Goal: Information Seeking & Learning: Learn about a topic

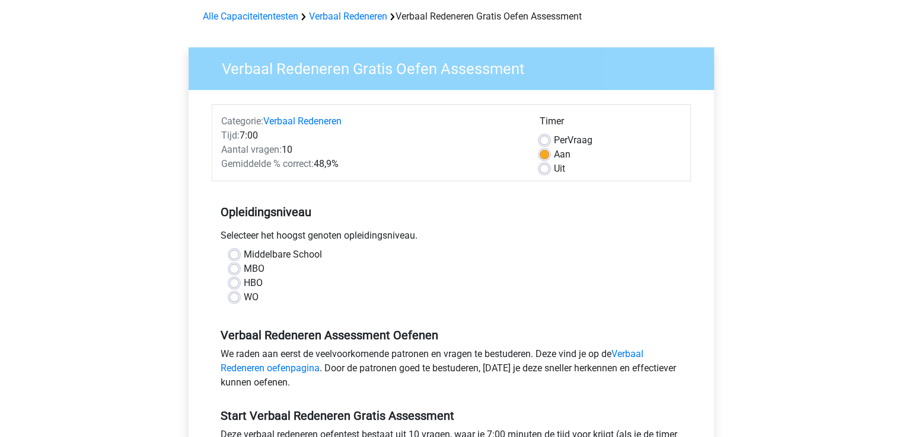
scroll to position [59, 0]
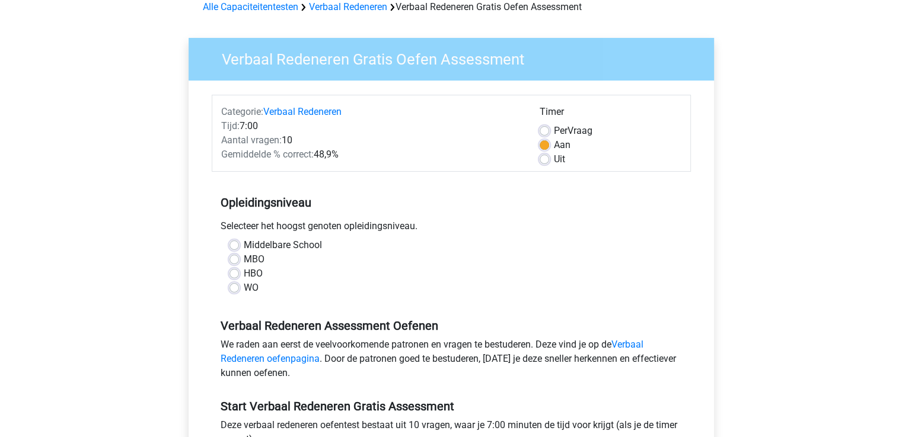
click at [244, 276] on label "HBO" at bounding box center [253, 274] width 19 height 14
click at [234, 276] on input "HBO" at bounding box center [233, 273] width 9 height 12
radio input "true"
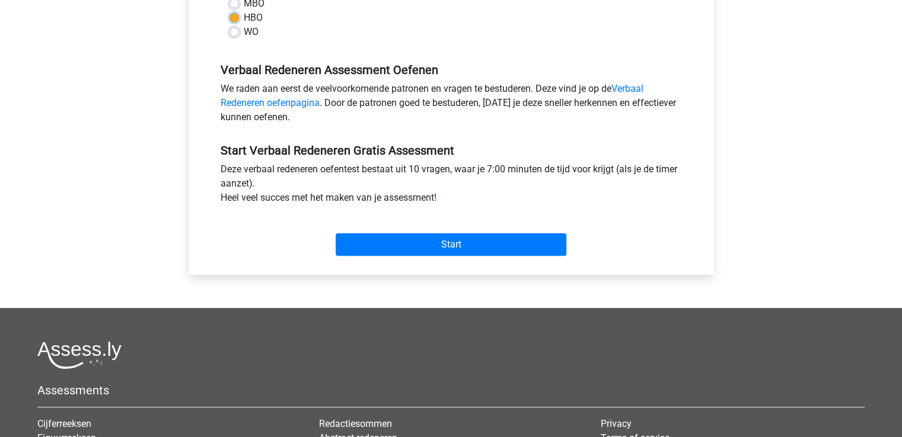
scroll to position [318, 0]
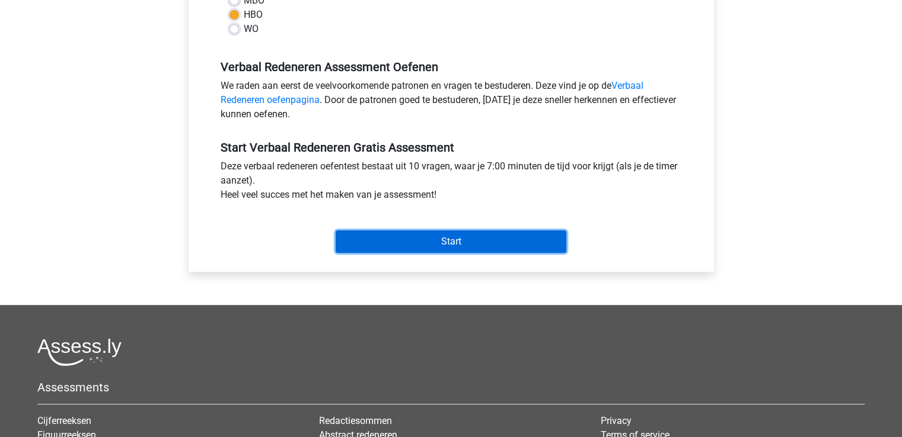
click at [484, 240] on input "Start" at bounding box center [450, 242] width 231 height 23
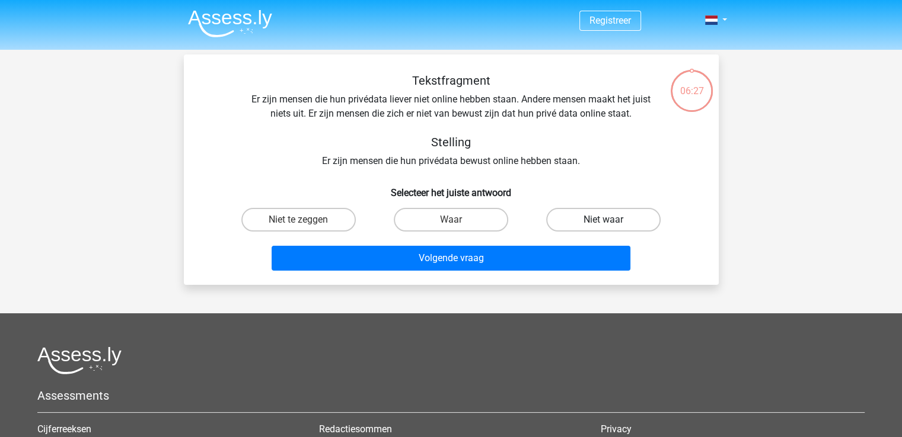
click at [579, 219] on label "Niet waar" at bounding box center [603, 220] width 114 height 24
click at [603, 220] on input "Niet waar" at bounding box center [607, 224] width 8 height 8
radio input "true"
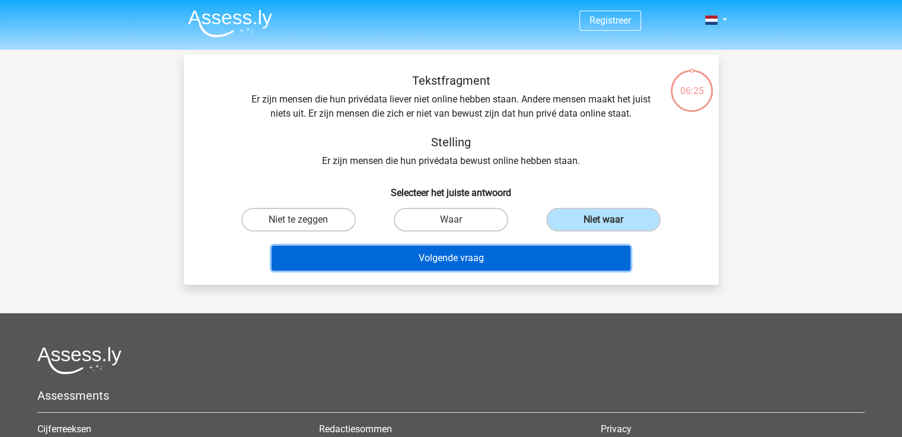
click at [531, 260] on button "Volgende vraag" at bounding box center [450, 258] width 359 height 25
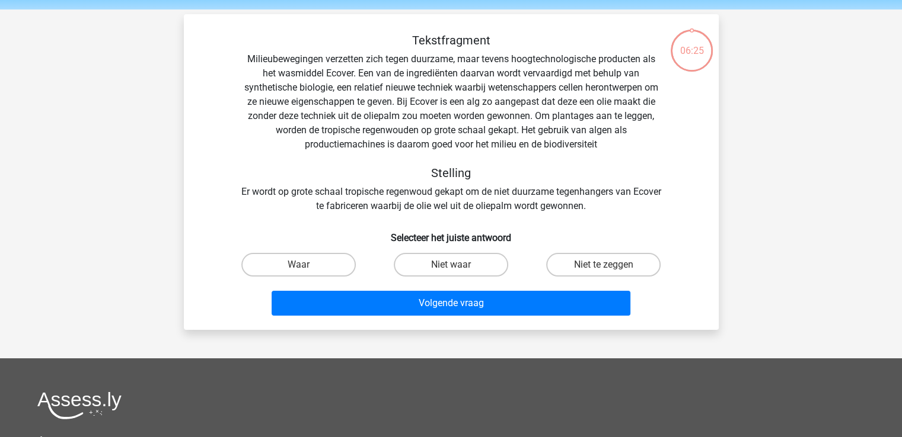
scroll to position [55, 0]
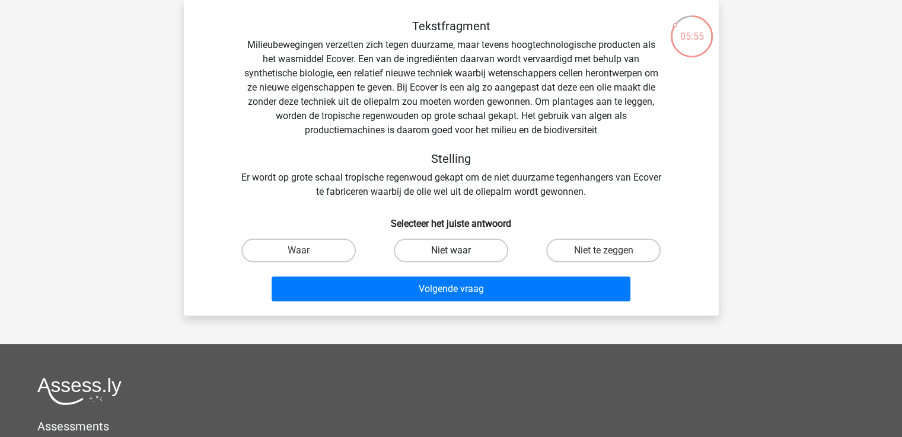
click at [474, 245] on label "Niet waar" at bounding box center [451, 251] width 114 height 24
click at [458, 251] on input "Niet waar" at bounding box center [454, 255] width 8 height 8
radio input "true"
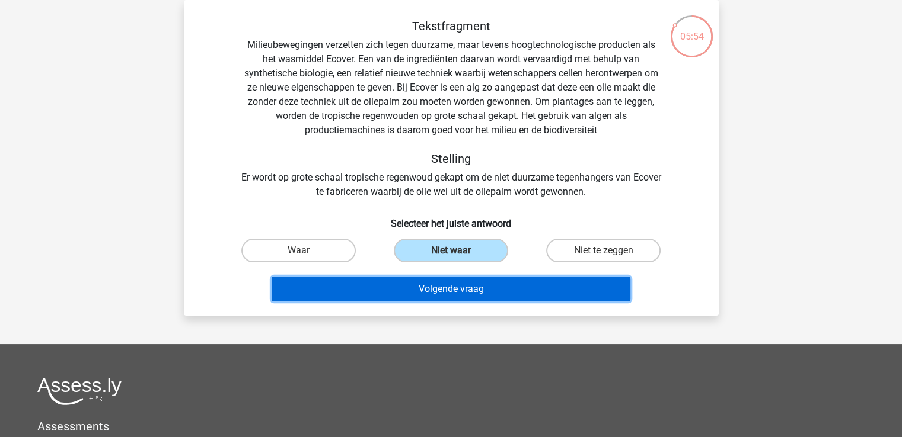
click at [514, 292] on button "Volgende vraag" at bounding box center [450, 289] width 359 height 25
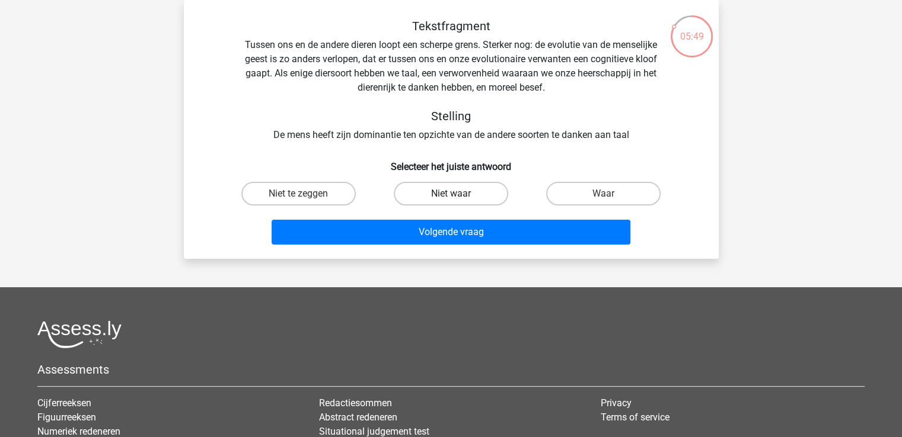
click at [437, 197] on label "Niet waar" at bounding box center [451, 194] width 114 height 24
click at [450, 197] on input "Niet waar" at bounding box center [454, 198] width 8 height 8
radio input "true"
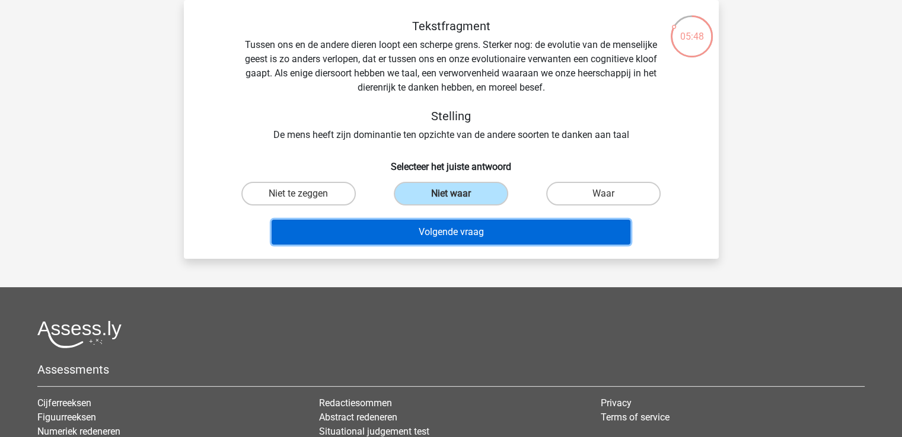
click at [450, 237] on button "Volgende vraag" at bounding box center [450, 232] width 359 height 25
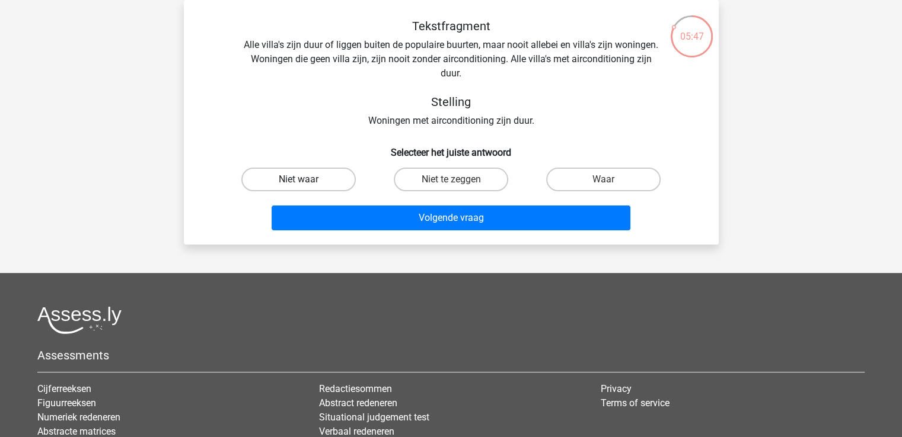
click at [303, 178] on label "Niet waar" at bounding box center [298, 180] width 114 height 24
click at [303, 180] on input "Niet waar" at bounding box center [302, 184] width 8 height 8
radio input "true"
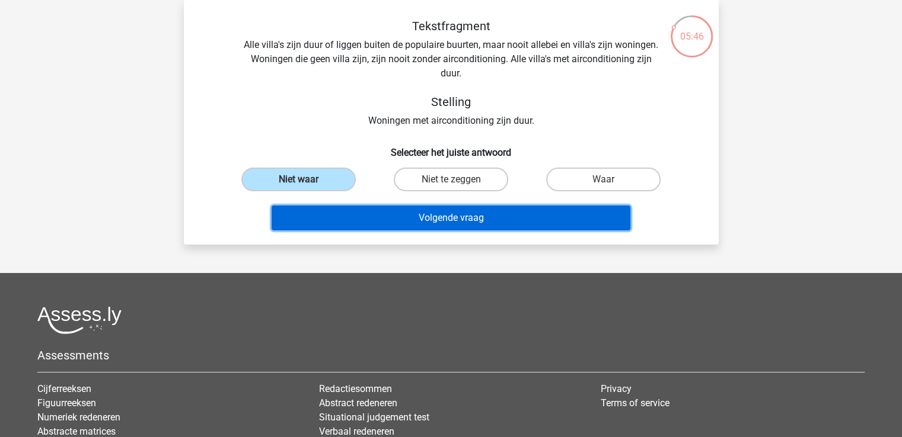
click at [376, 213] on button "Volgende vraag" at bounding box center [450, 218] width 359 height 25
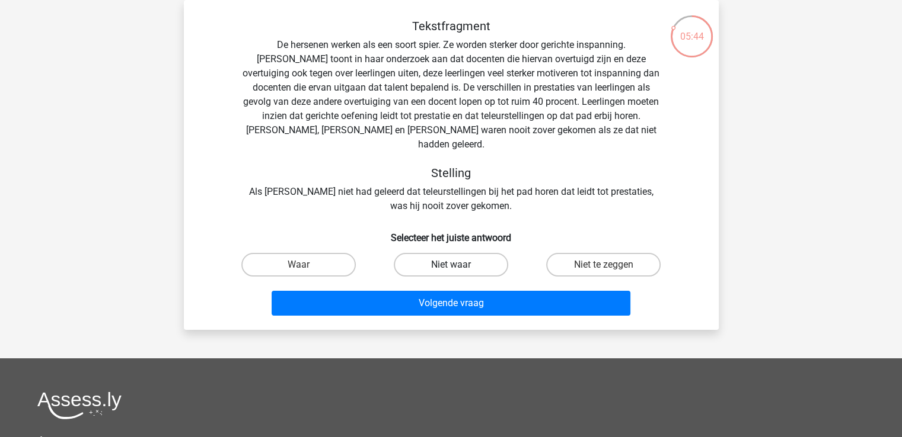
click at [464, 253] on label "Niet waar" at bounding box center [451, 265] width 114 height 24
click at [458, 265] on input "Niet waar" at bounding box center [454, 269] width 8 height 8
radio input "true"
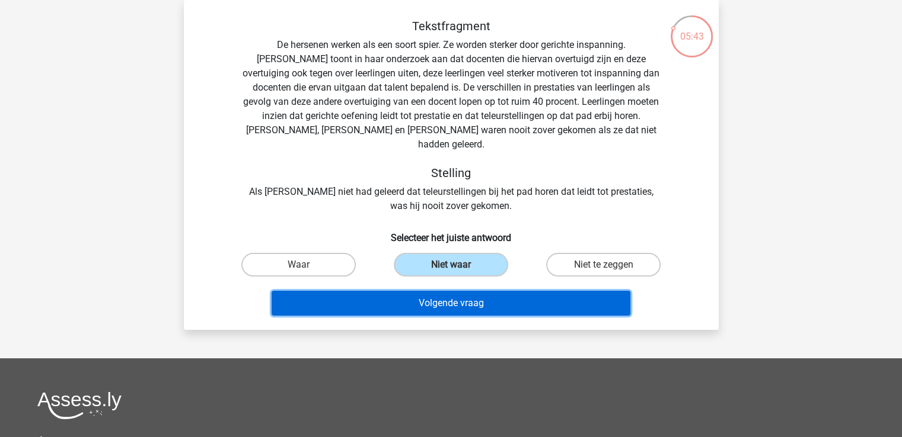
click at [474, 297] on button "Volgende vraag" at bounding box center [450, 303] width 359 height 25
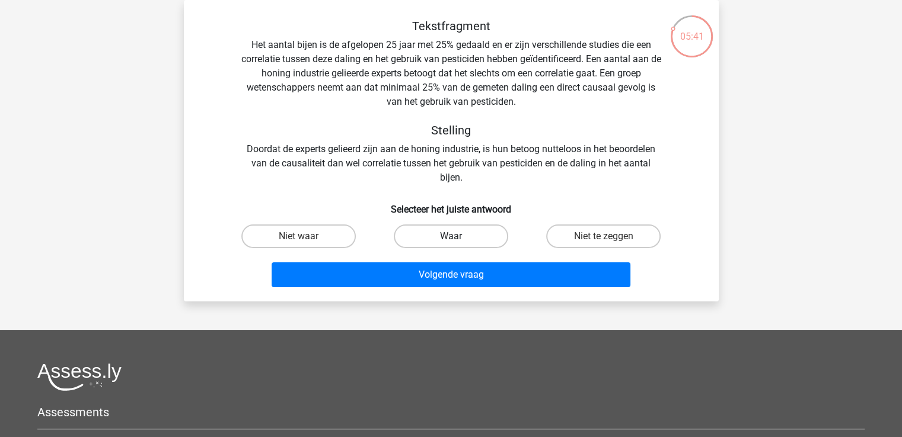
click at [448, 244] on label "Waar" at bounding box center [451, 237] width 114 height 24
click at [450, 244] on input "Waar" at bounding box center [454, 240] width 8 height 8
radio input "true"
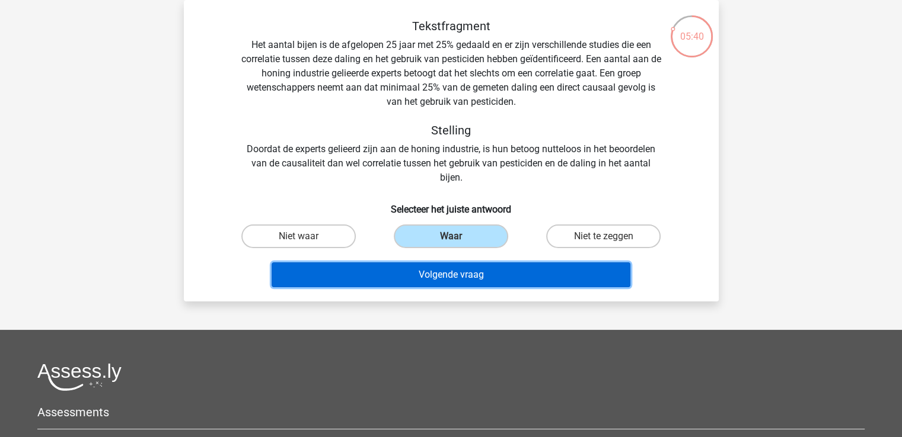
click at [464, 276] on button "Volgende vraag" at bounding box center [450, 275] width 359 height 25
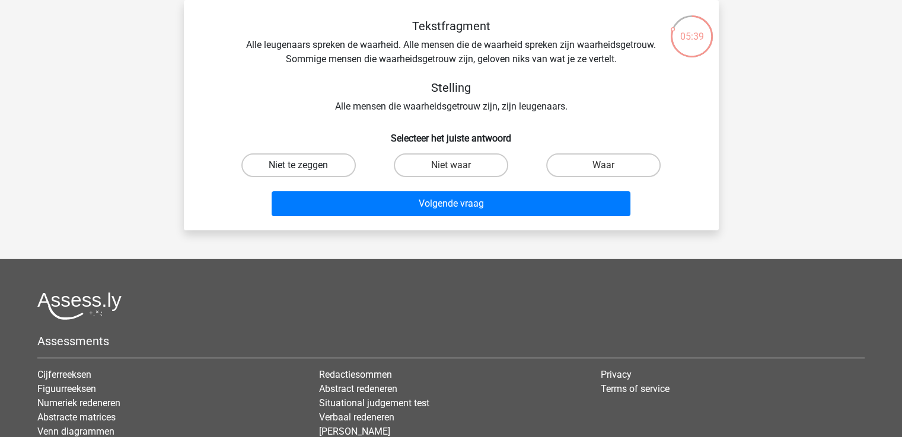
click at [313, 158] on label "Niet te zeggen" at bounding box center [298, 166] width 114 height 24
click at [306, 165] on input "Niet te zeggen" at bounding box center [302, 169] width 8 height 8
radio input "true"
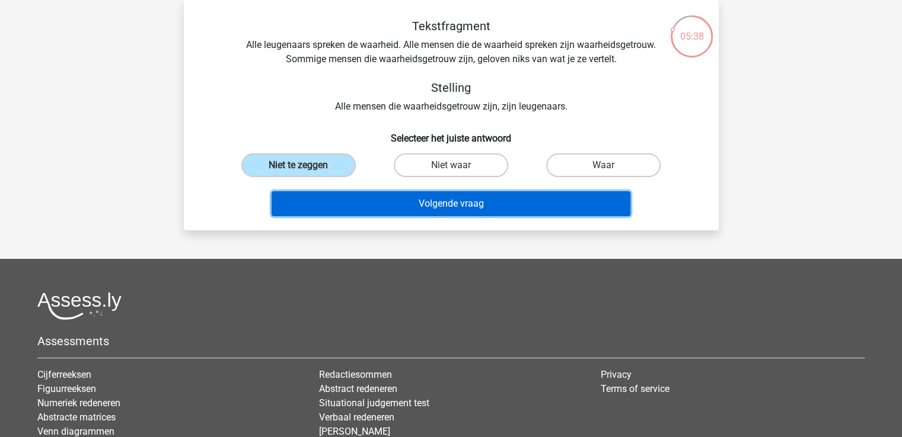
click at [389, 210] on button "Volgende vraag" at bounding box center [450, 203] width 359 height 25
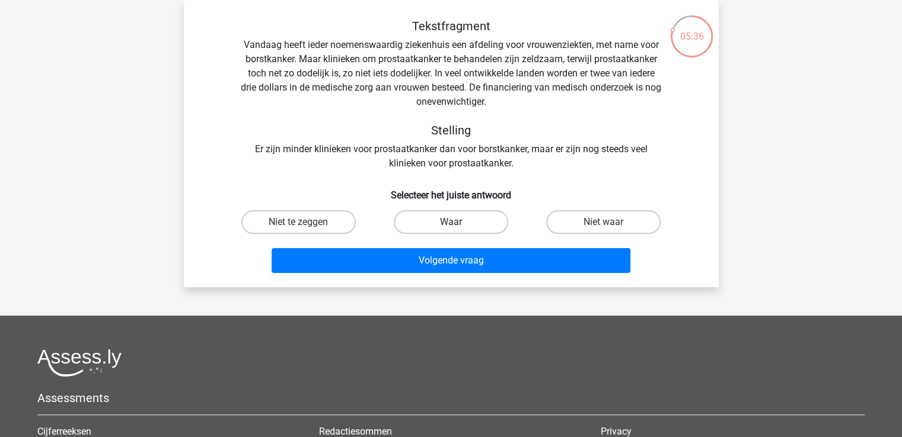
click at [443, 216] on label "Waar" at bounding box center [451, 222] width 114 height 24
click at [450, 222] on input "Waar" at bounding box center [454, 226] width 8 height 8
radio input "true"
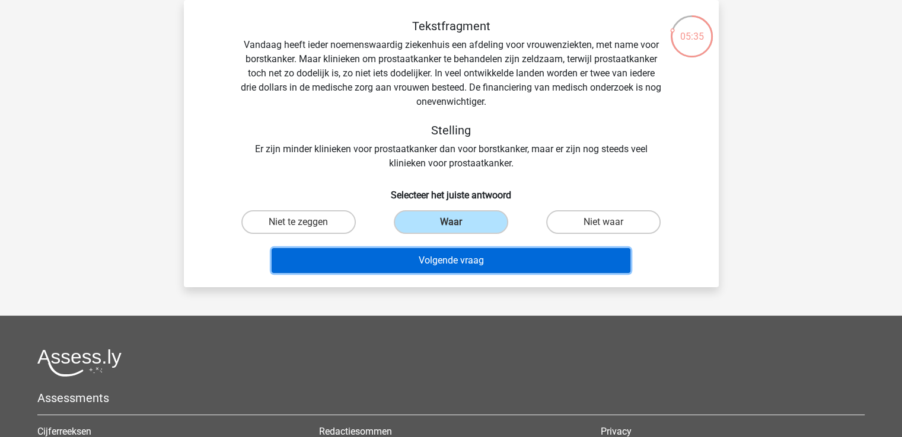
click at [469, 269] on button "Volgende vraag" at bounding box center [450, 260] width 359 height 25
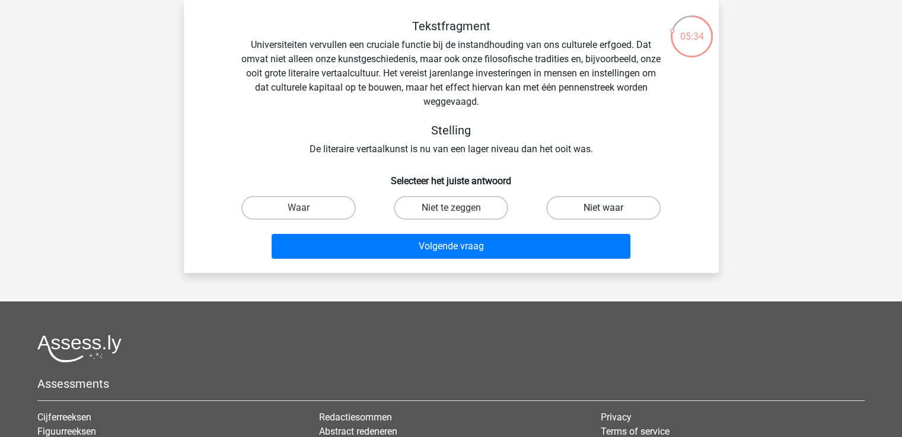
click at [593, 210] on label "Niet waar" at bounding box center [603, 208] width 114 height 24
click at [603, 210] on input "Niet waar" at bounding box center [607, 212] width 8 height 8
radio input "true"
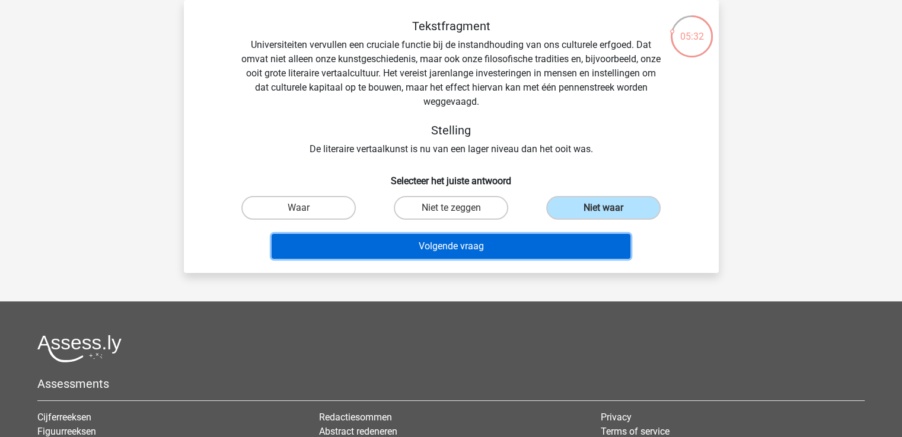
click at [505, 245] on button "Volgende vraag" at bounding box center [450, 246] width 359 height 25
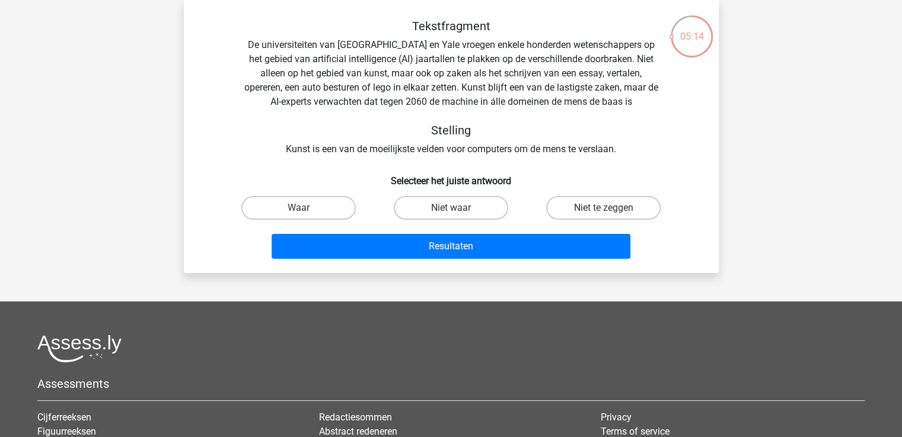
click at [305, 211] on input "Waar" at bounding box center [302, 212] width 8 height 8
radio input "true"
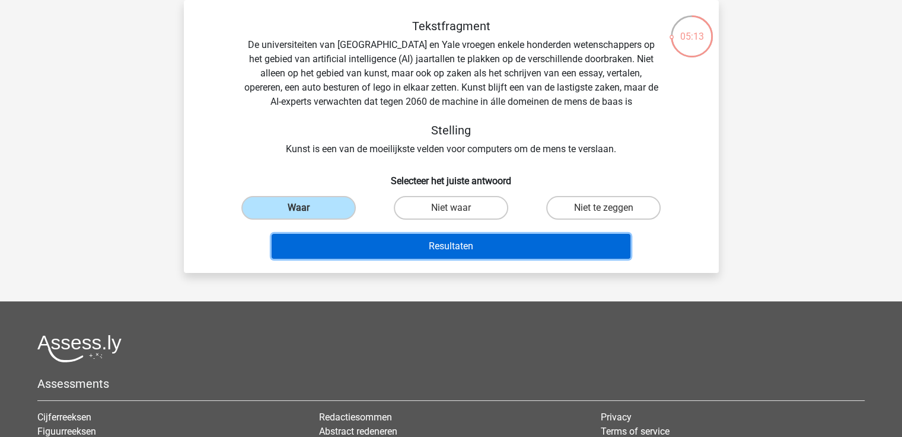
click at [347, 239] on button "Resultaten" at bounding box center [450, 246] width 359 height 25
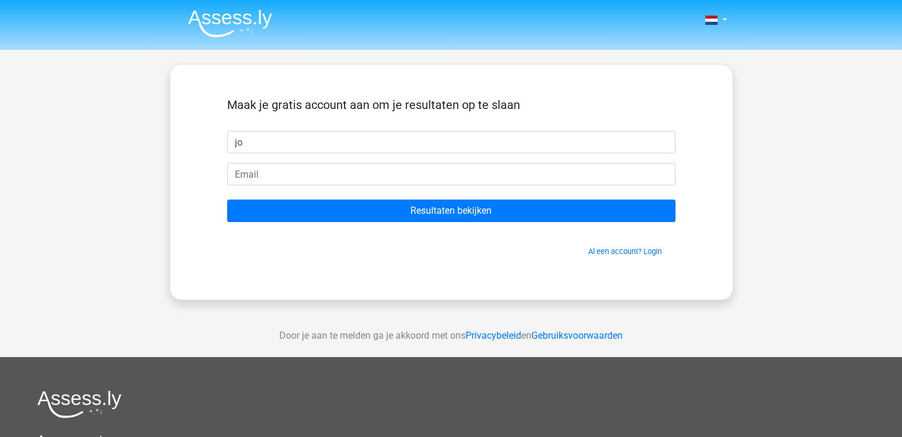
type input "jo"
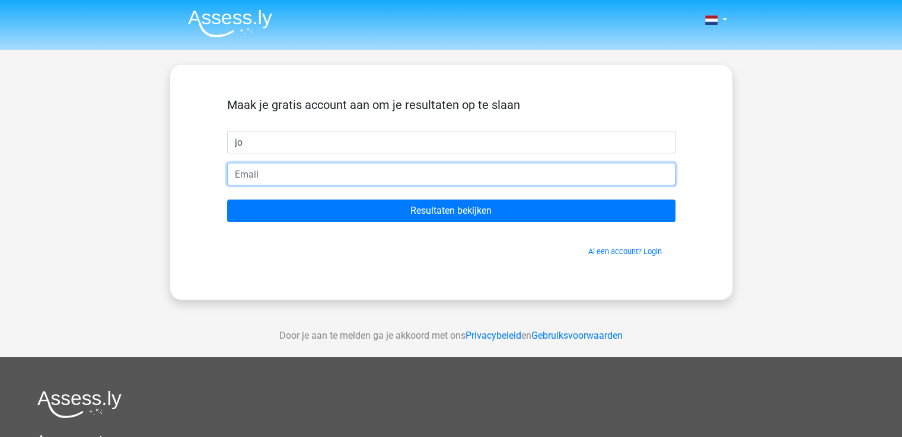
click at [564, 183] on input "email" at bounding box center [451, 174] width 448 height 23
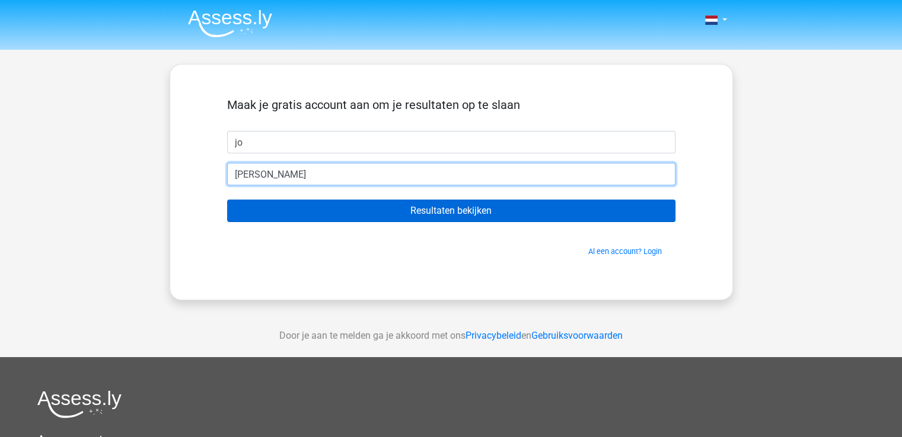
type input "jonyamea@outlook.com"
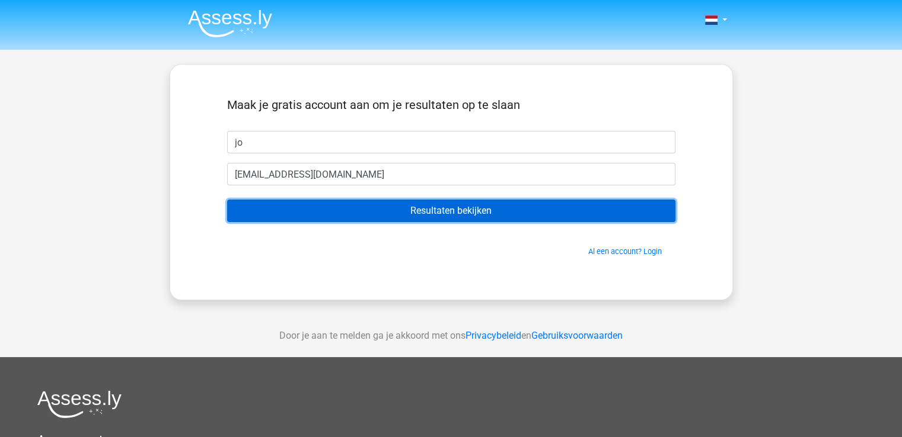
click at [347, 207] on input "Resultaten bekijken" at bounding box center [451, 211] width 448 height 23
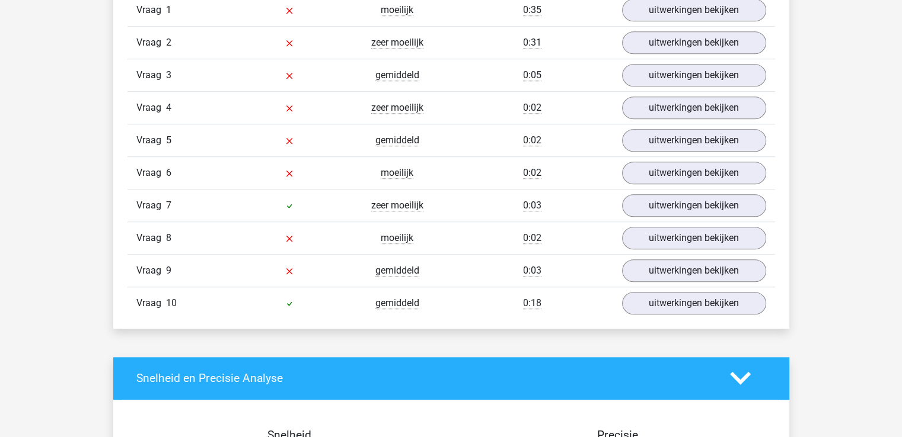
scroll to position [931, 0]
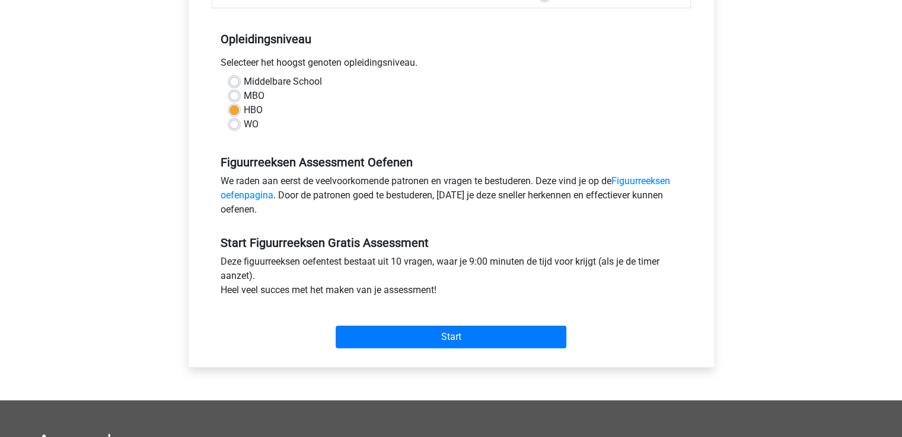
scroll to position [226, 0]
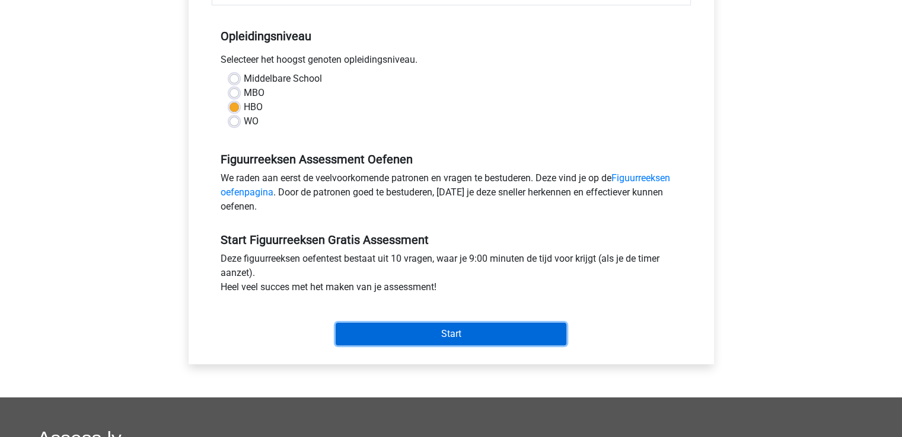
click at [475, 334] on input "Start" at bounding box center [450, 334] width 231 height 23
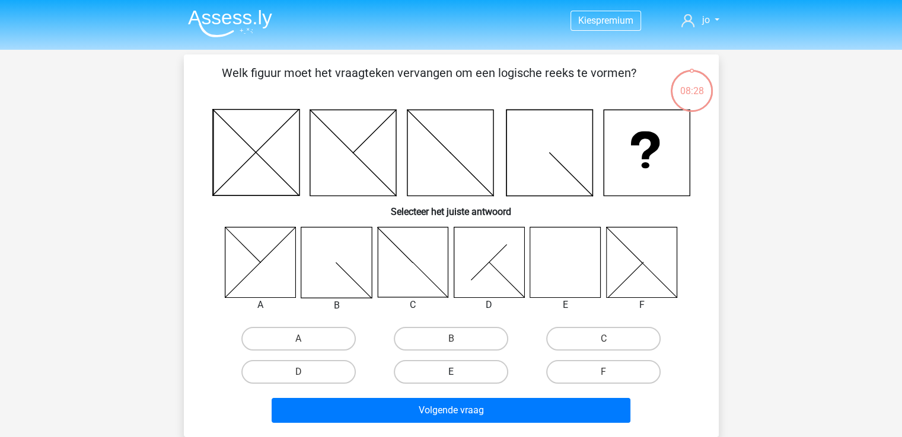
click at [465, 369] on label "E" at bounding box center [451, 372] width 114 height 24
click at [458, 372] on input "E" at bounding box center [454, 376] width 8 height 8
radio input "true"
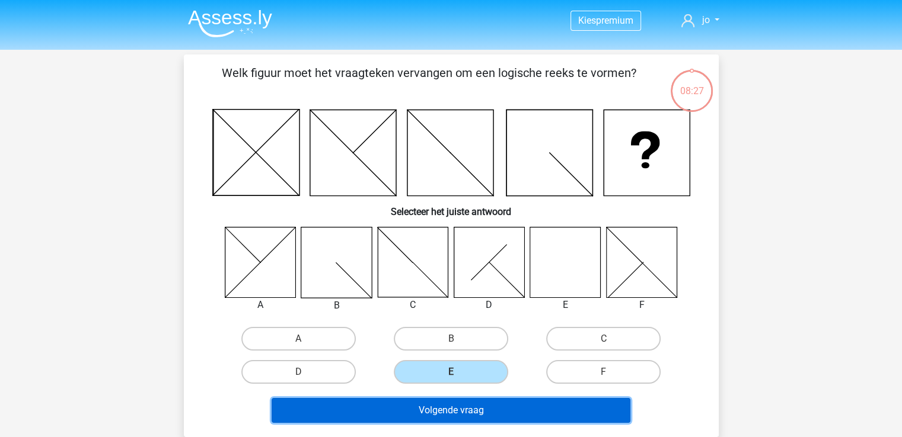
click at [472, 407] on button "Volgende vraag" at bounding box center [450, 410] width 359 height 25
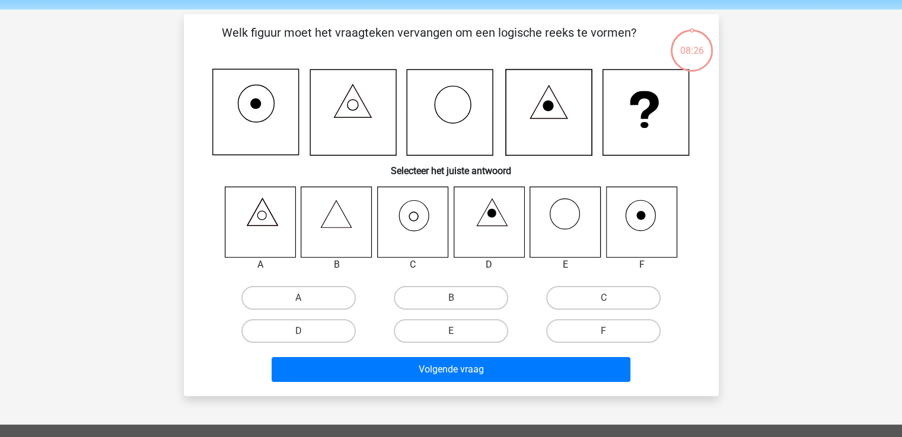
scroll to position [55, 0]
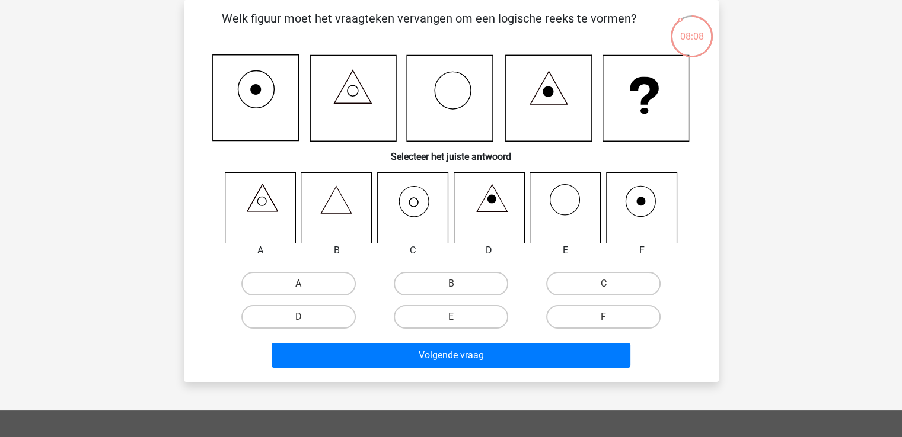
click at [413, 213] on icon at bounding box center [412, 207] width 71 height 71
click at [574, 282] on label "C" at bounding box center [603, 284] width 114 height 24
click at [603, 284] on input "C" at bounding box center [607, 288] width 8 height 8
radio input "true"
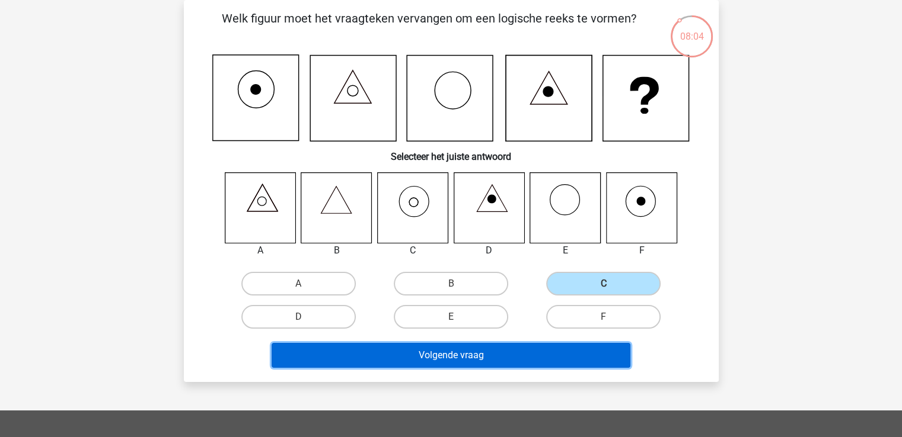
click at [483, 359] on button "Volgende vraag" at bounding box center [450, 355] width 359 height 25
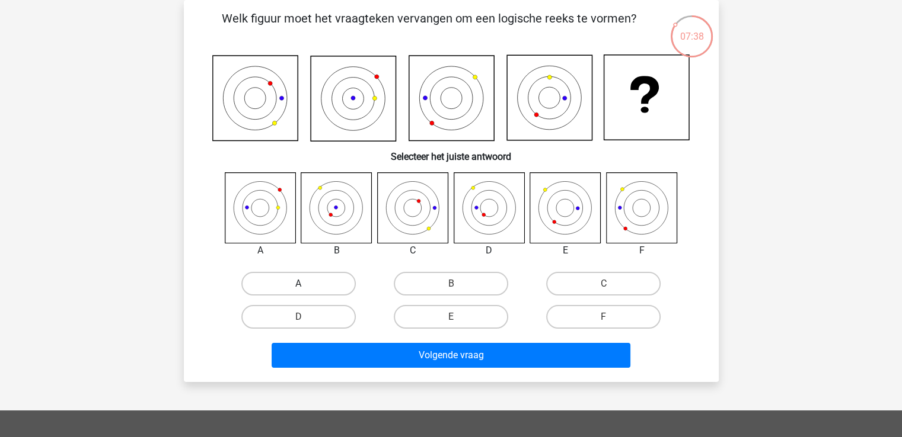
click at [296, 287] on label "A" at bounding box center [298, 284] width 114 height 24
click at [298, 287] on input "A" at bounding box center [302, 288] width 8 height 8
radio input "true"
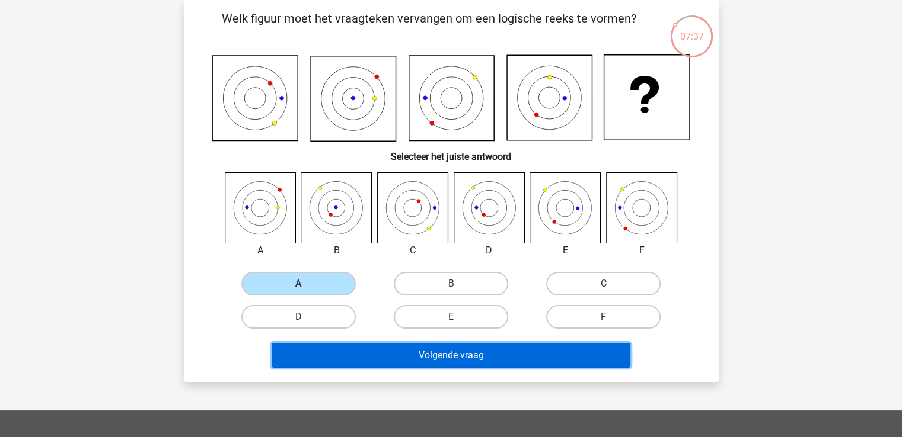
click at [385, 353] on button "Volgende vraag" at bounding box center [450, 355] width 359 height 25
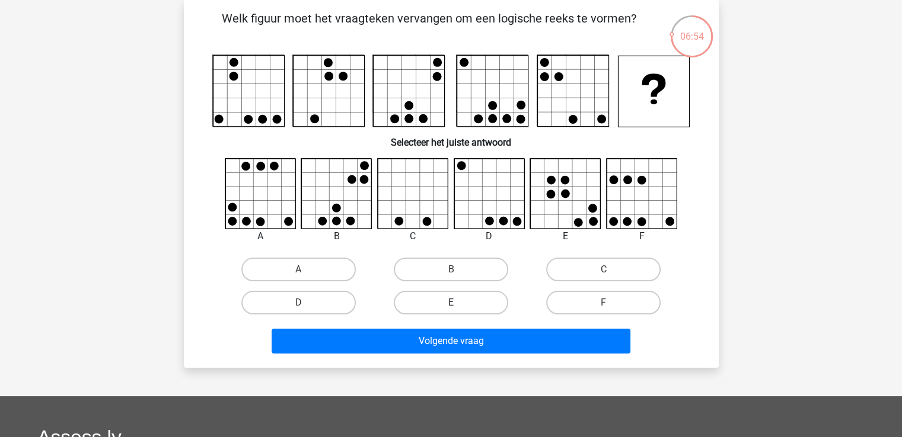
click at [472, 299] on label "E" at bounding box center [451, 303] width 114 height 24
click at [458, 303] on input "E" at bounding box center [454, 307] width 8 height 8
radio input "true"
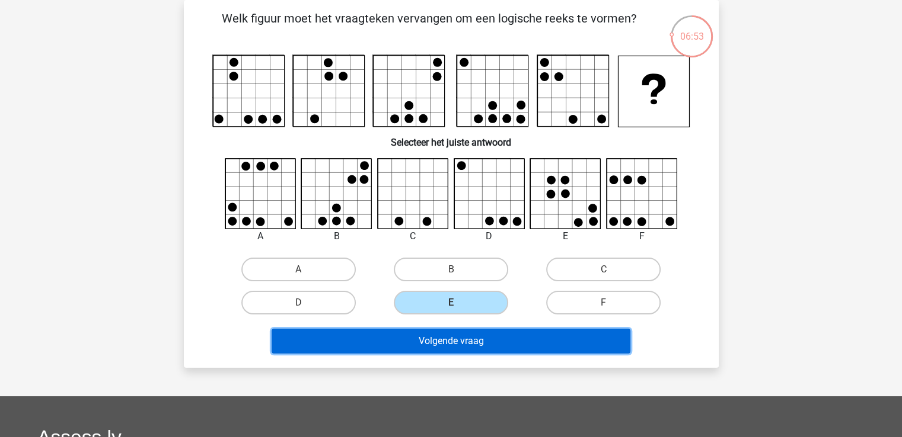
click at [482, 346] on button "Volgende vraag" at bounding box center [450, 341] width 359 height 25
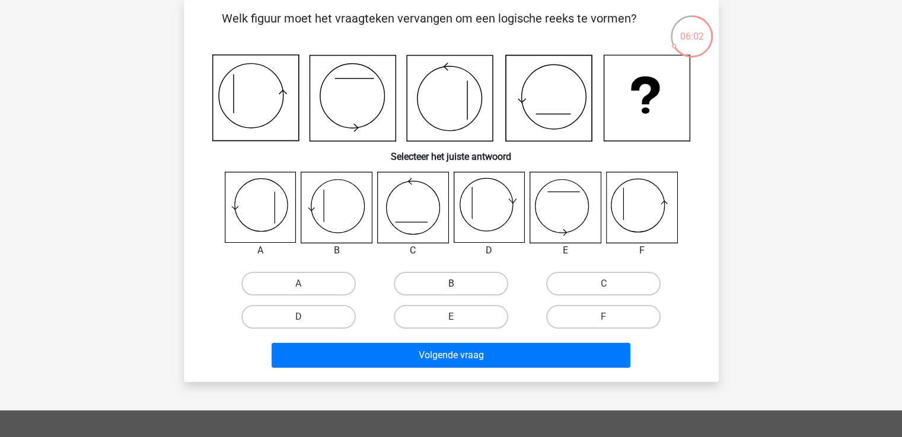
click at [471, 285] on label "B" at bounding box center [451, 284] width 114 height 24
click at [458, 285] on input "B" at bounding box center [454, 288] width 8 height 8
radio input "true"
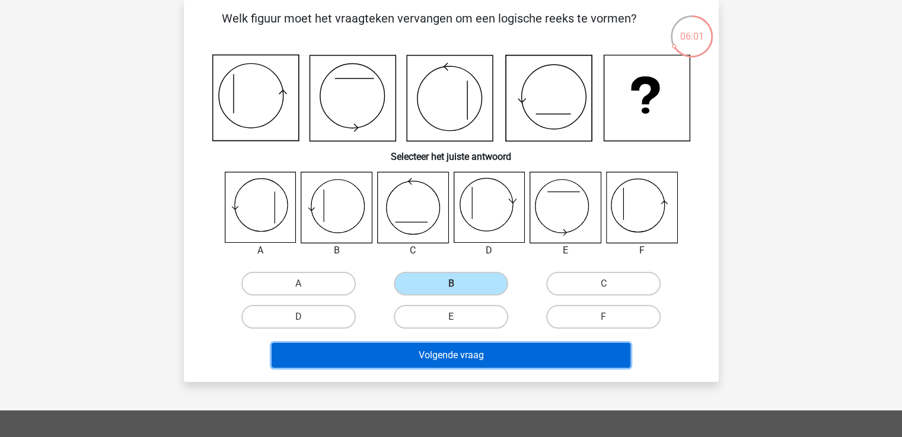
click at [471, 359] on button "Volgende vraag" at bounding box center [450, 355] width 359 height 25
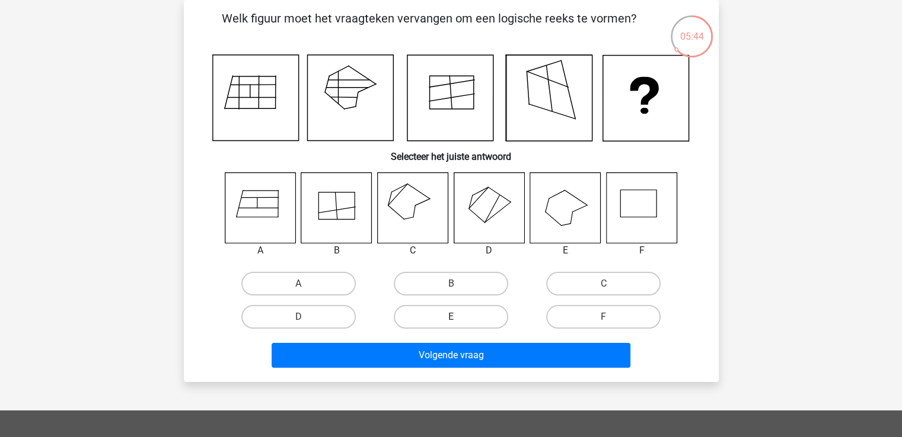
click at [445, 314] on label "E" at bounding box center [451, 317] width 114 height 24
click at [450, 317] on input "E" at bounding box center [454, 321] width 8 height 8
radio input "true"
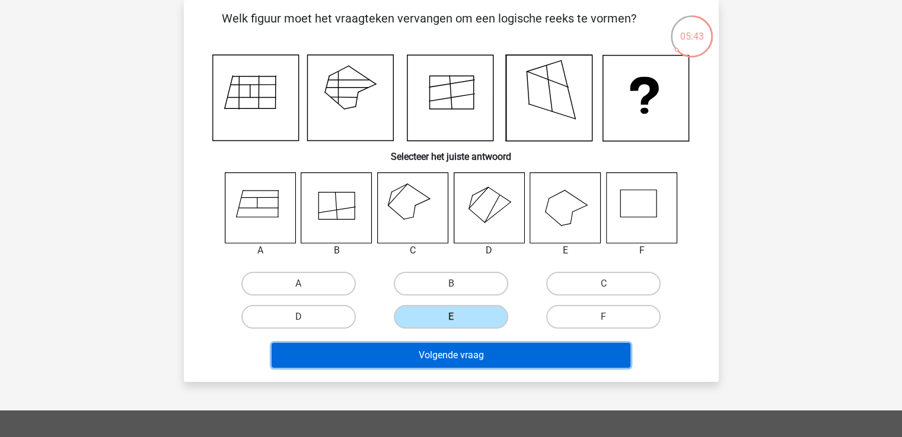
click at [465, 356] on button "Volgende vraag" at bounding box center [450, 355] width 359 height 25
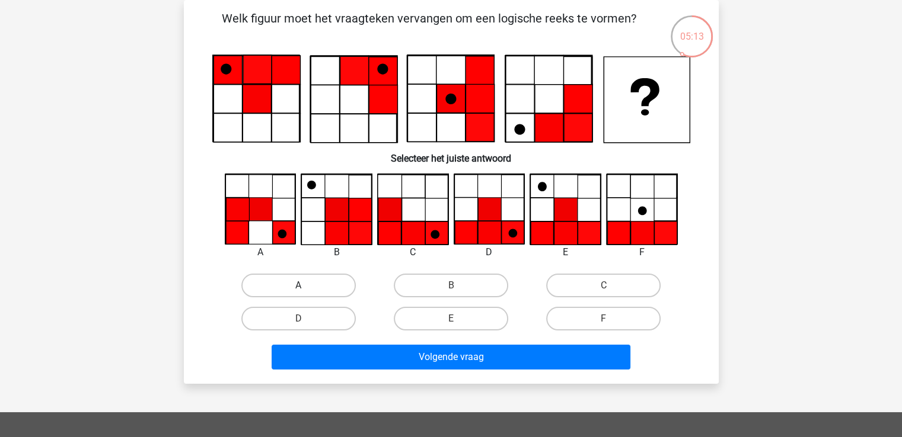
click at [314, 280] on label "A" at bounding box center [298, 286] width 114 height 24
click at [306, 286] on input "A" at bounding box center [302, 290] width 8 height 8
radio input "true"
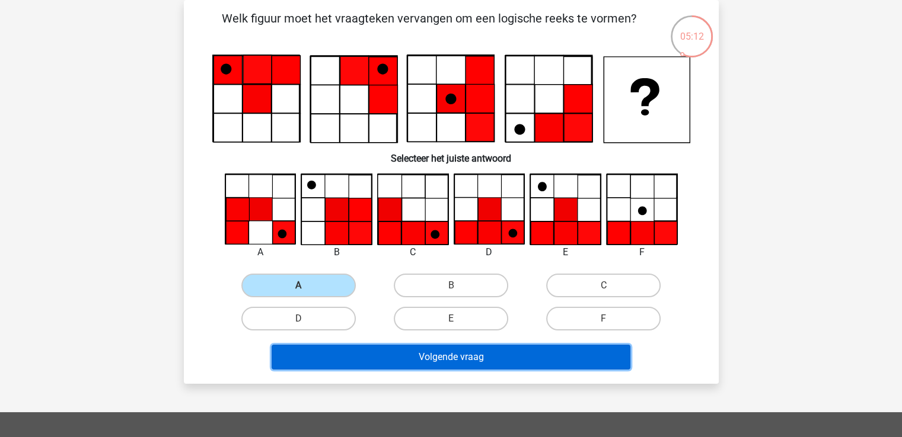
click at [403, 359] on button "Volgende vraag" at bounding box center [450, 357] width 359 height 25
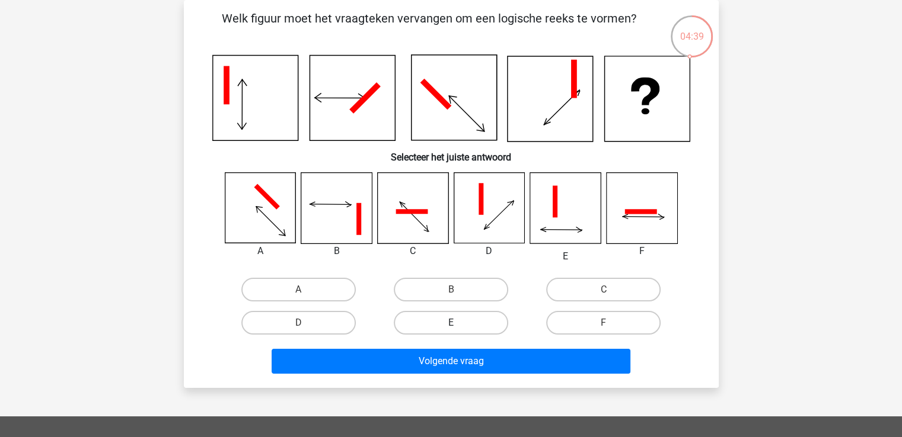
click at [477, 315] on label "E" at bounding box center [451, 323] width 114 height 24
click at [458, 323] on input "E" at bounding box center [454, 327] width 8 height 8
radio input "true"
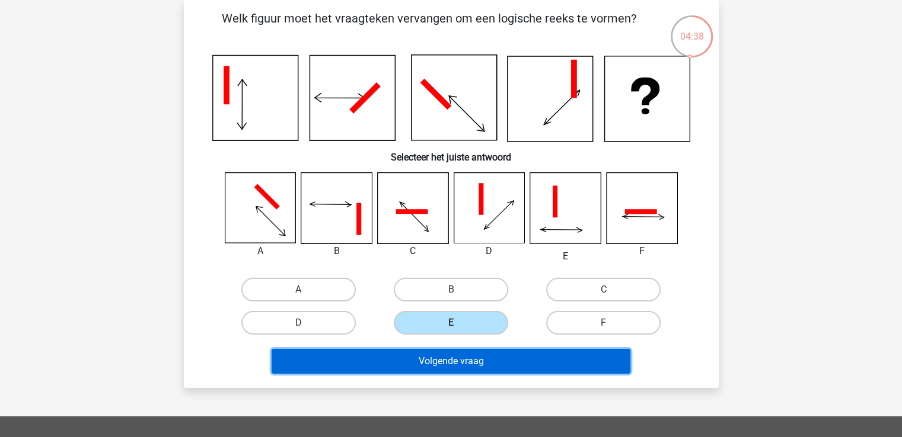
click at [476, 361] on button "Volgende vraag" at bounding box center [450, 361] width 359 height 25
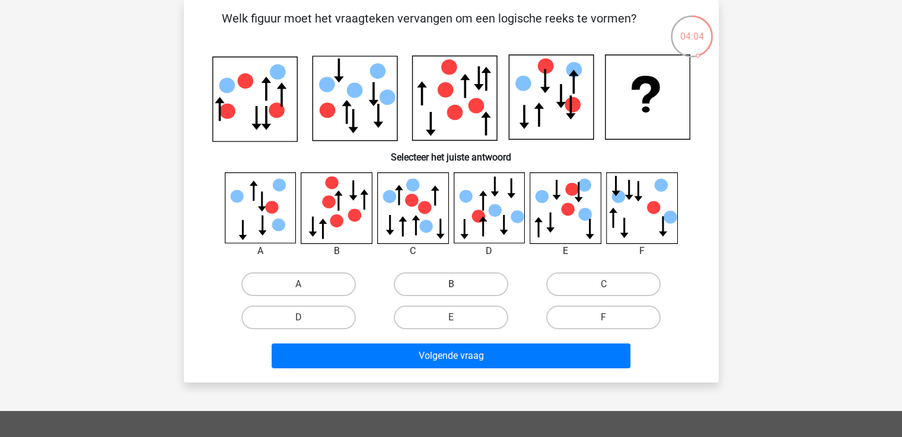
click at [454, 280] on label "B" at bounding box center [451, 285] width 114 height 24
click at [454, 285] on input "B" at bounding box center [454, 289] width 8 height 8
radio input "true"
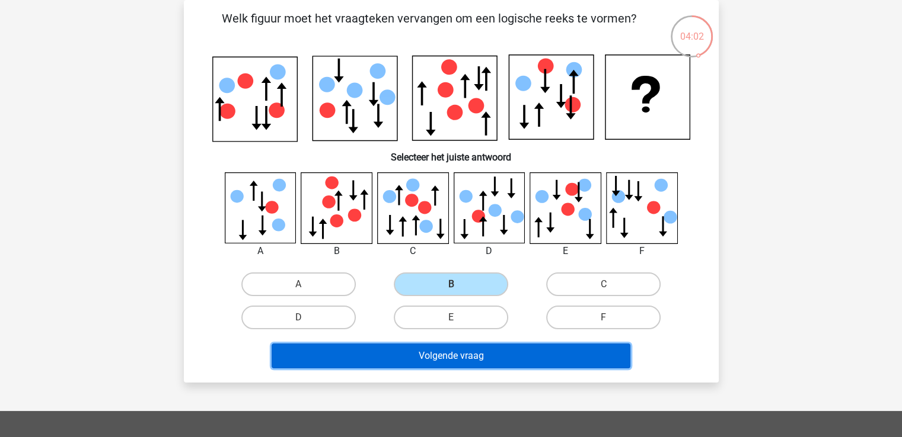
click at [492, 360] on button "Volgende vraag" at bounding box center [450, 356] width 359 height 25
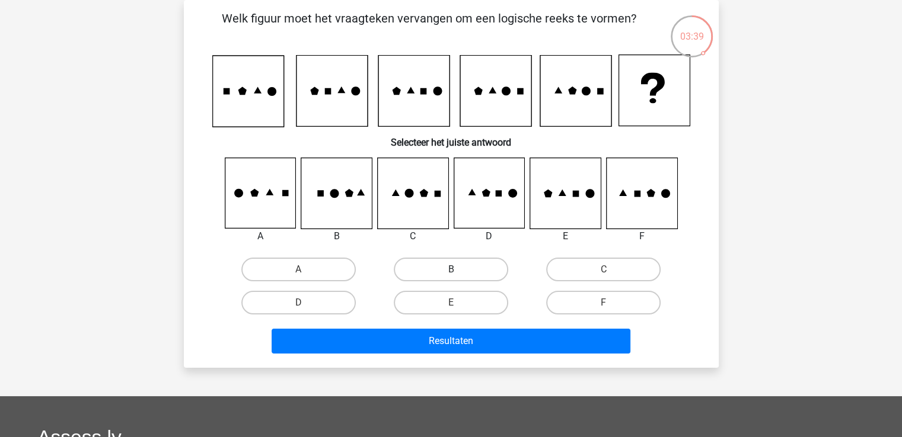
click at [467, 264] on label "B" at bounding box center [451, 270] width 114 height 24
click at [458, 270] on input "B" at bounding box center [454, 274] width 8 height 8
radio input "true"
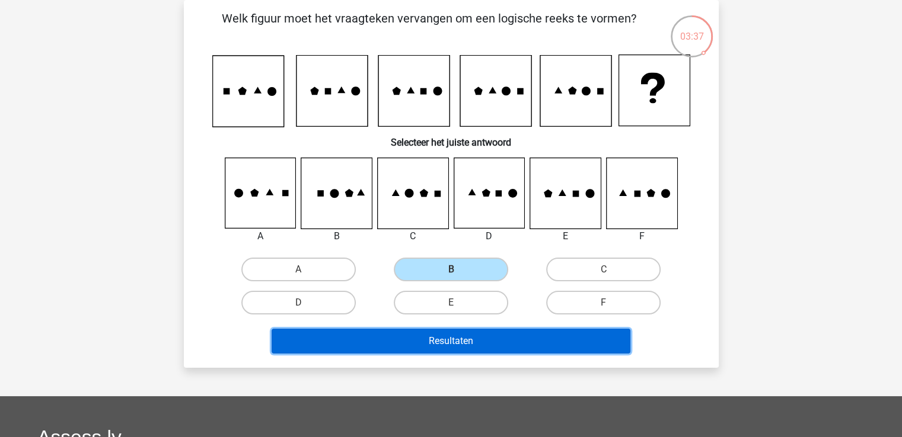
click at [480, 338] on button "Resultaten" at bounding box center [450, 341] width 359 height 25
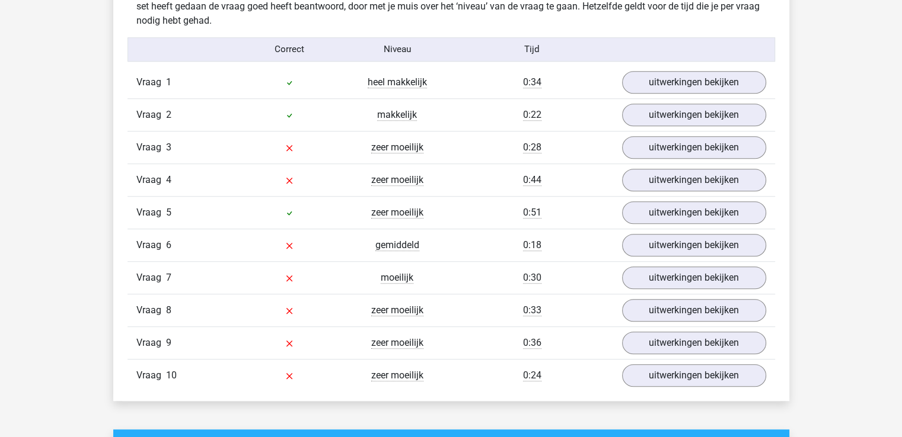
scroll to position [960, 0]
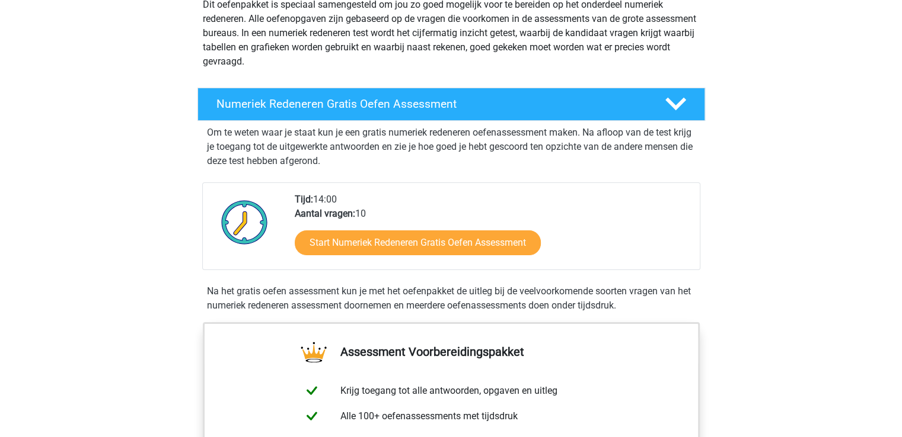
scroll to position [159, 0]
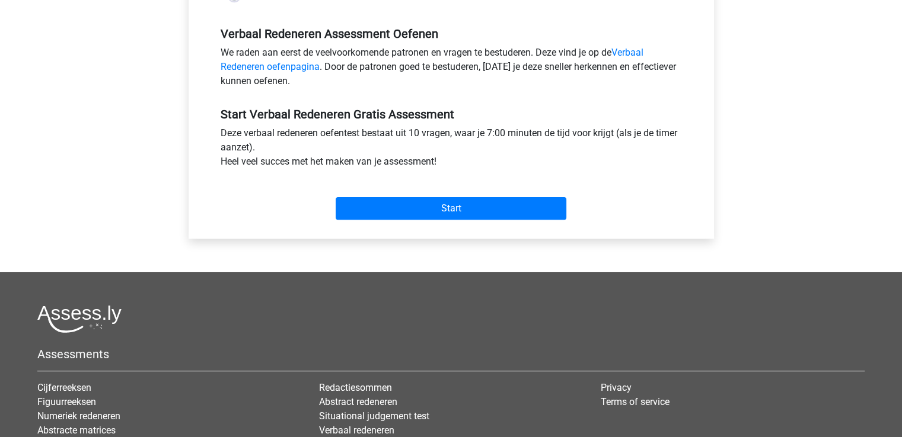
scroll to position [355, 0]
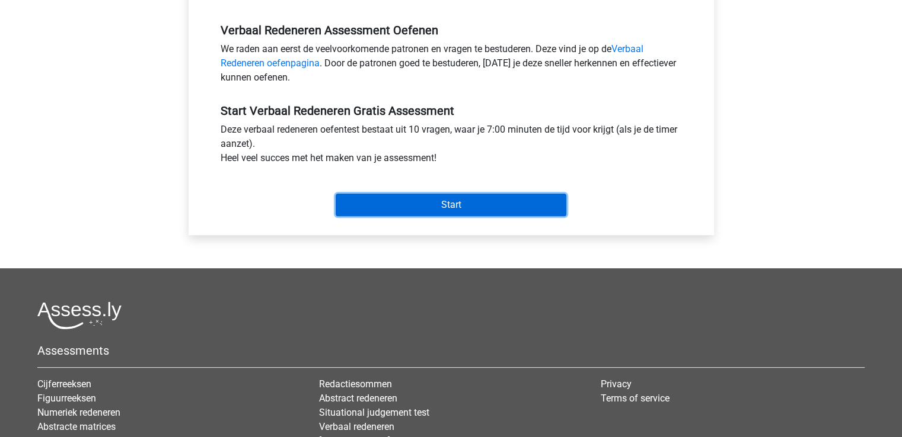
click at [406, 200] on input "Start" at bounding box center [450, 205] width 231 height 23
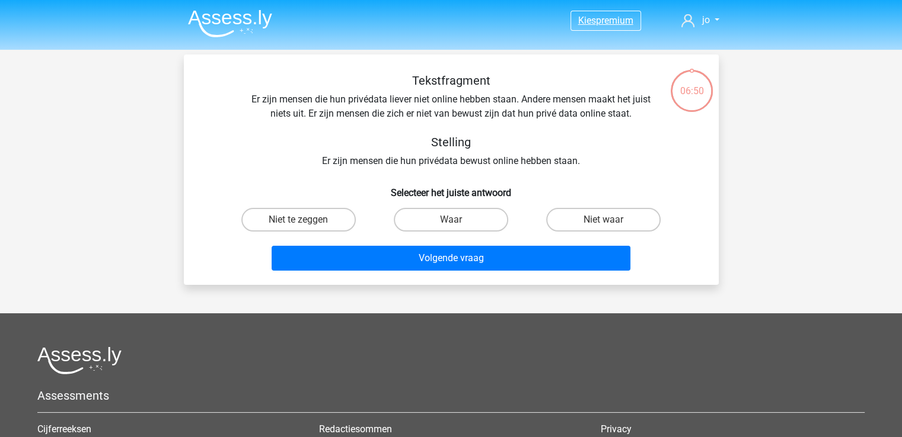
click at [596, 24] on span "premium" at bounding box center [614, 20] width 37 height 11
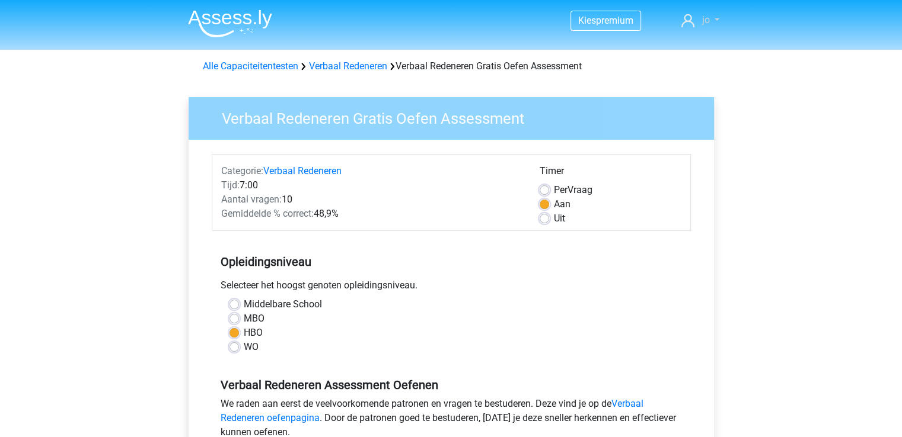
click at [701, 21] on span "jo" at bounding box center [705, 19] width 8 height 11
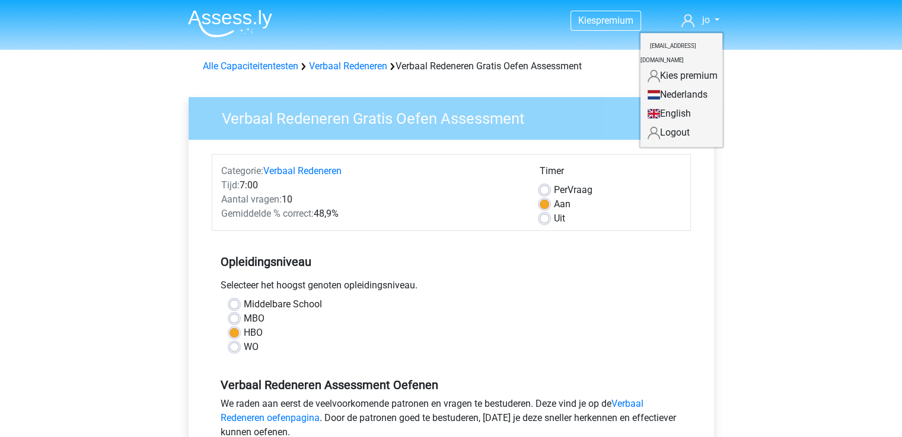
click at [683, 85] on link "Nederlands" at bounding box center [681, 94] width 82 height 19
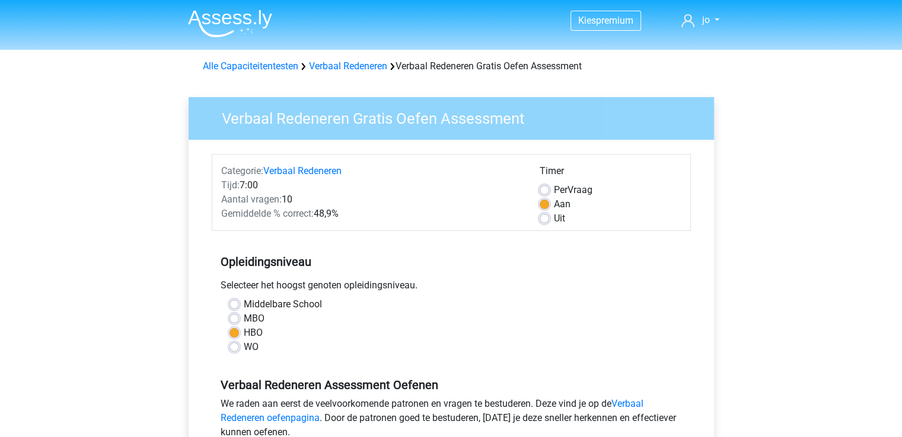
drag, startPoint x: 893, startPoint y: 67, endPoint x: 894, endPoint y: 155, distance: 87.7
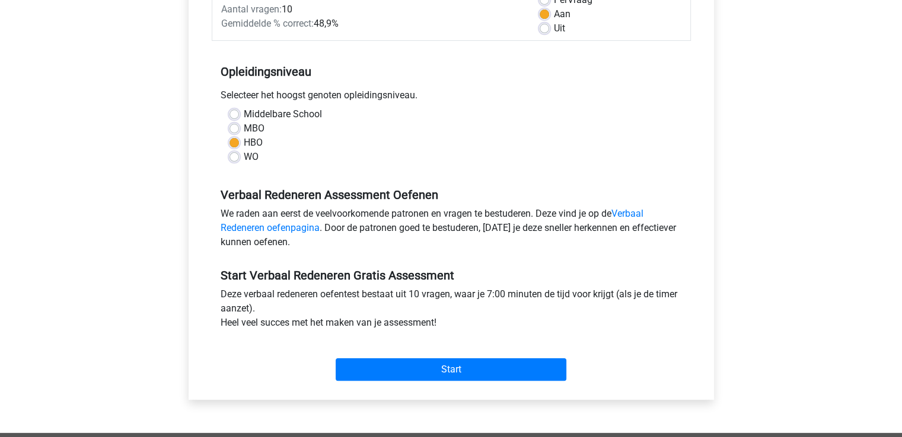
scroll to position [188, 0]
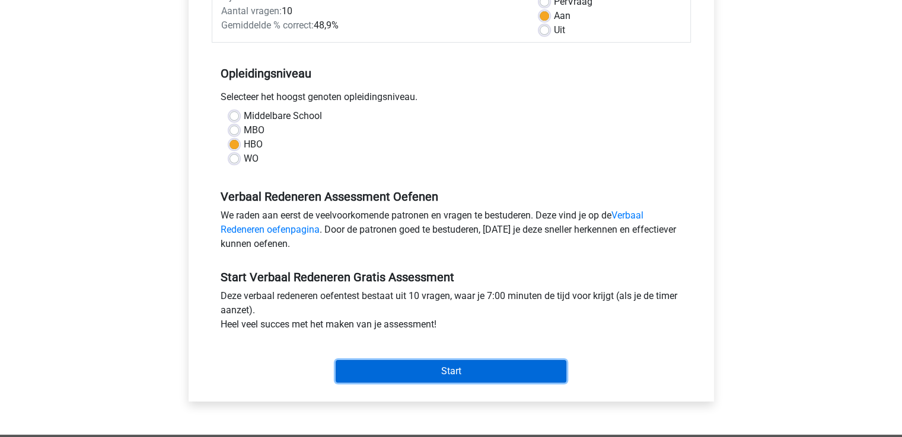
click at [459, 361] on input "Start" at bounding box center [450, 371] width 231 height 23
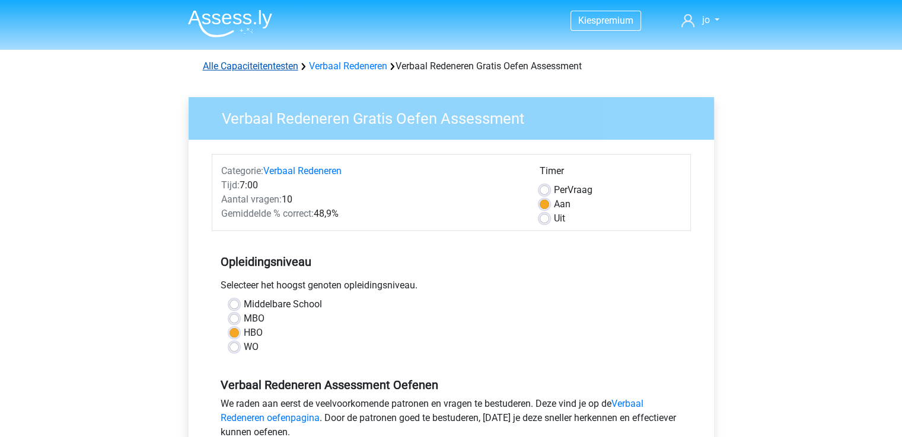
click at [260, 63] on link "Alle Capaciteitentesten" at bounding box center [250, 65] width 95 height 11
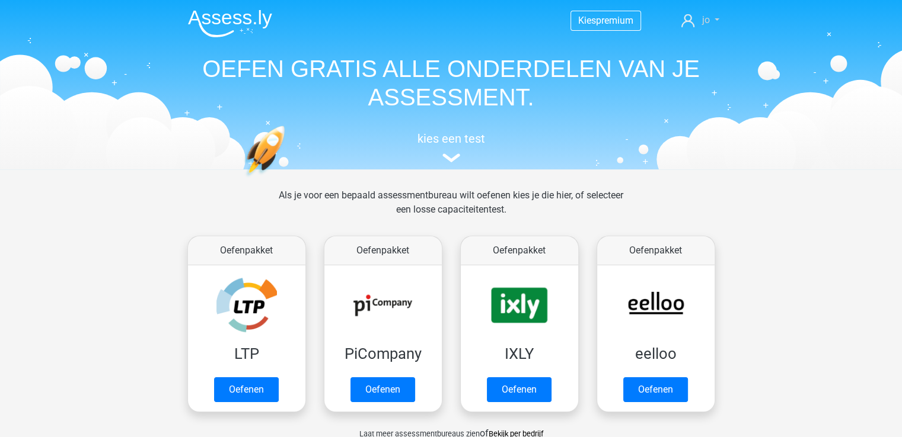
click at [699, 14] on link "jo" at bounding box center [699, 20] width 47 height 14
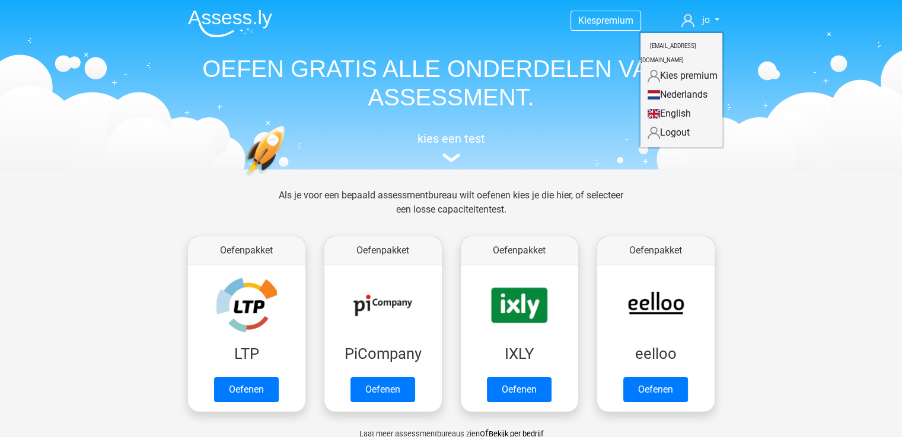
click at [672, 42] on small "[EMAIL_ADDRESS][DOMAIN_NAME]" at bounding box center [668, 53] width 56 height 40
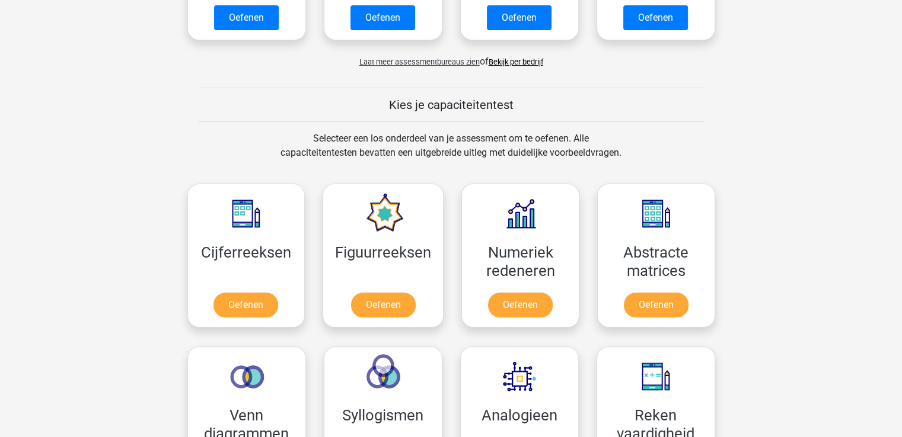
scroll to position [391, 0]
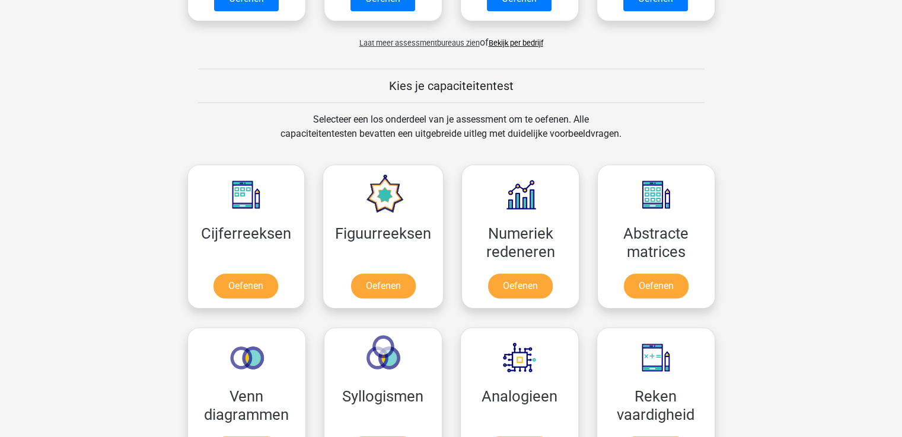
drag, startPoint x: 897, startPoint y: 129, endPoint x: 900, endPoint y: 162, distance: 33.3
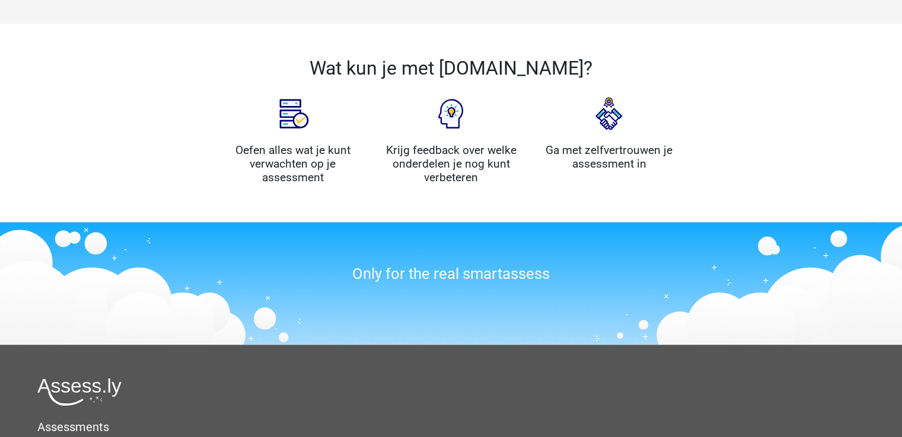
scroll to position [1140, 0]
